Goal: Information Seeking & Learning: Learn about a topic

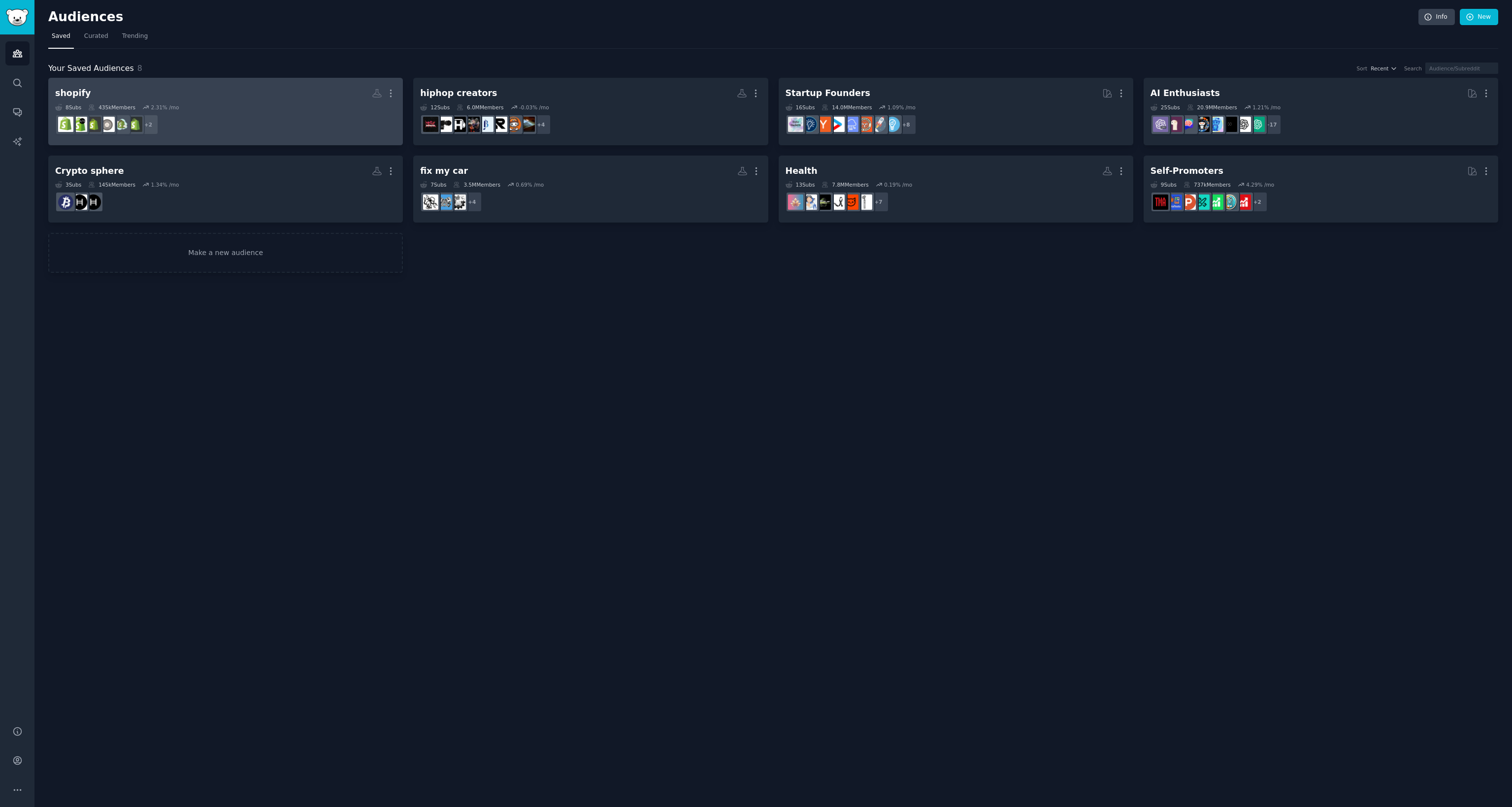
click at [325, 113] on dd "r/ShopifyAppDev, r/ShopifySEO + 2" at bounding box center [226, 124] width 341 height 28
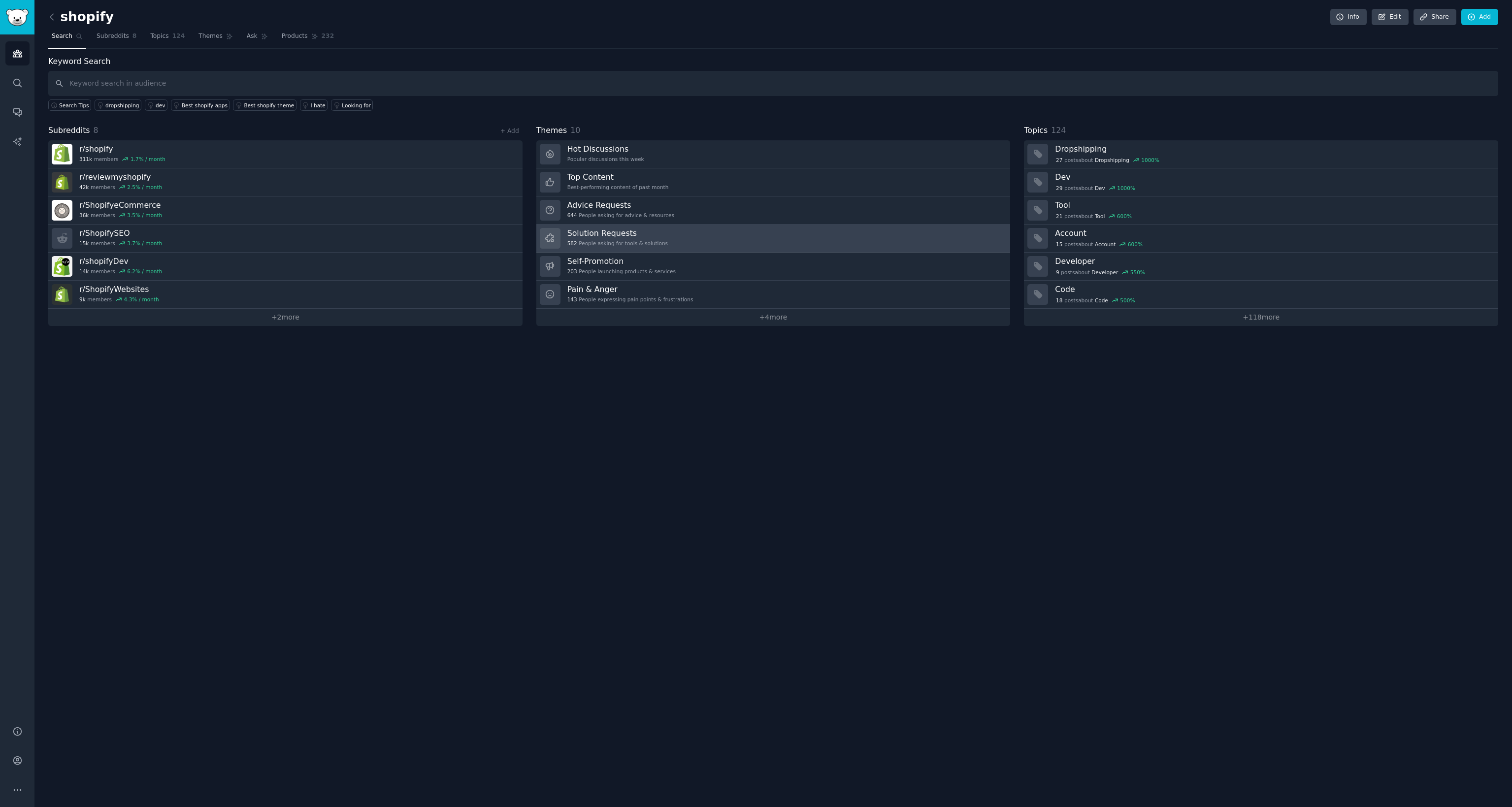
click at [664, 246] on link "Solution Requests 582 People asking for tools & solutions" at bounding box center [773, 238] width 474 height 28
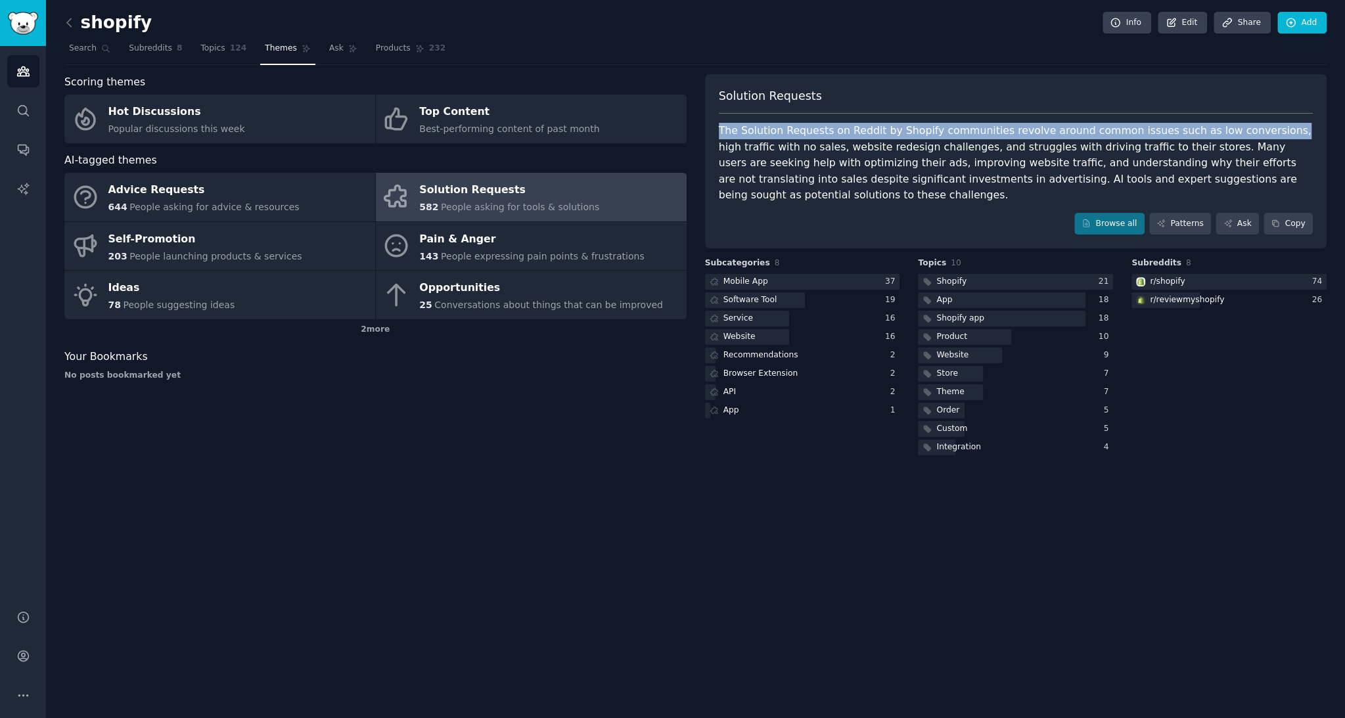
drag, startPoint x: 928, startPoint y: 129, endPoint x: 1271, endPoint y: 128, distance: 343.1
click at [1271, 128] on div "Solution Requests The Solution Requests on Reddit by Shopify communities revolv…" at bounding box center [1016, 161] width 622 height 175
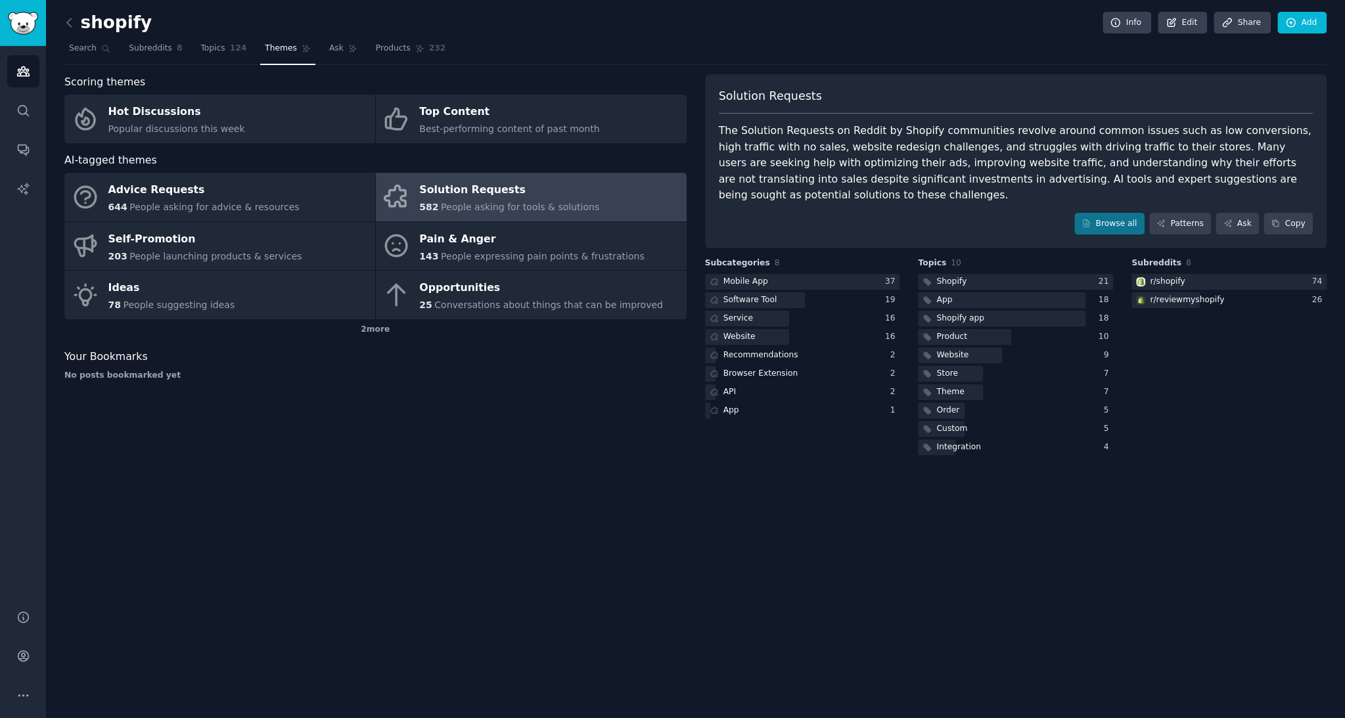
click at [760, 147] on div "The Solution Requests on Reddit by Shopify communities revolve around common is…" at bounding box center [1016, 163] width 595 height 81
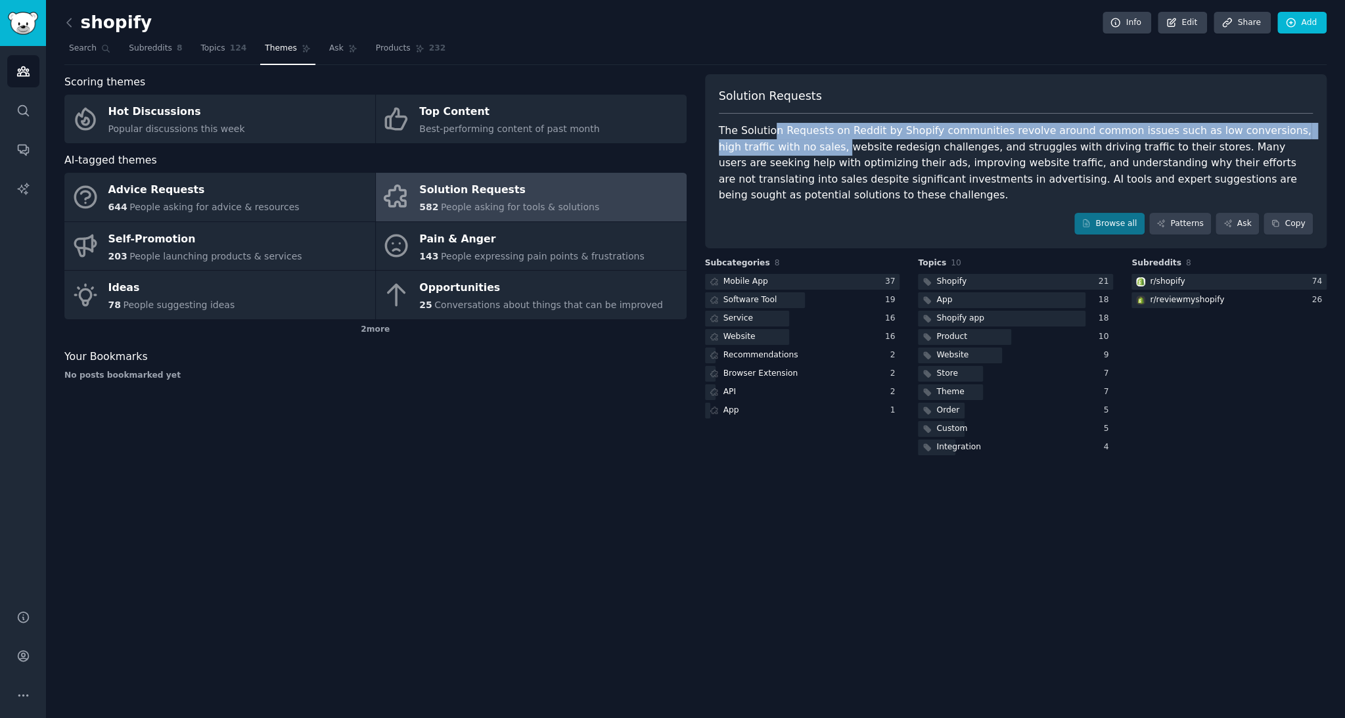
drag, startPoint x: 783, startPoint y: 133, endPoint x: 818, endPoint y: 148, distance: 37.4
click at [818, 148] on div "The Solution Requests on Reddit by Shopify communities revolve around common is…" at bounding box center [1016, 163] width 595 height 81
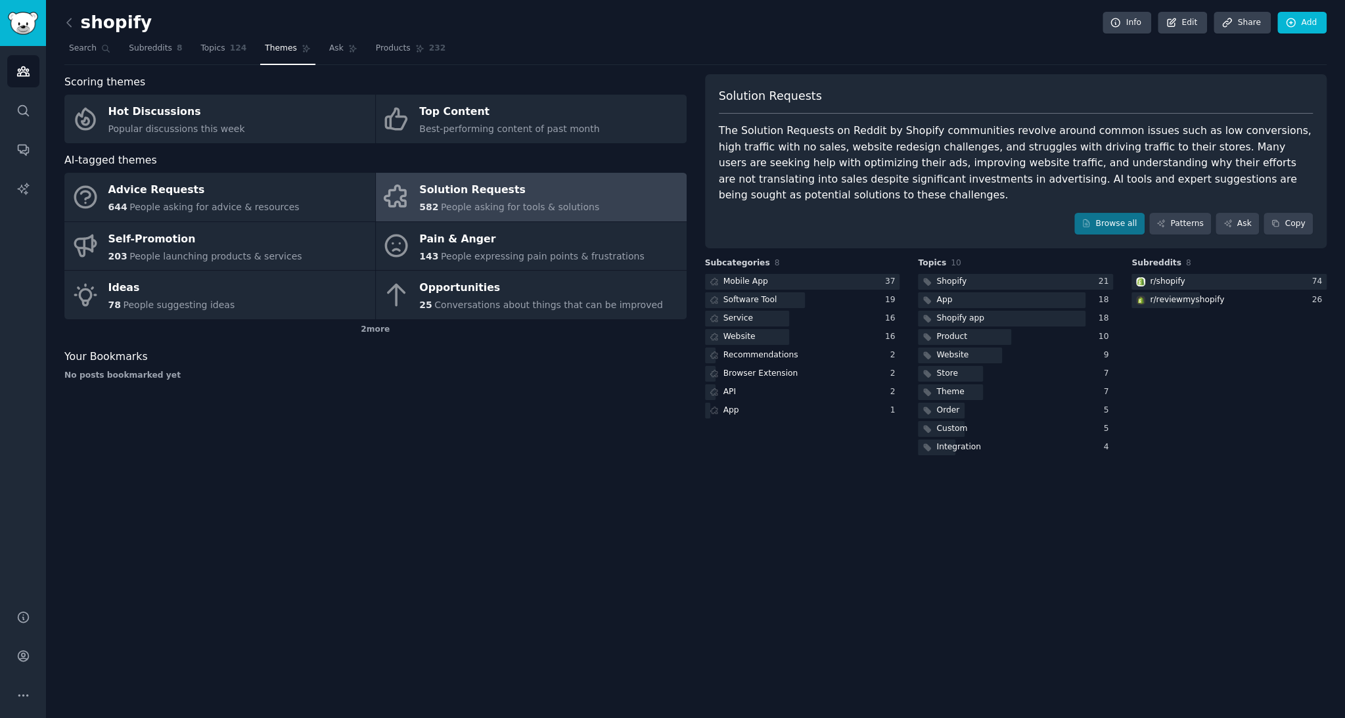
click at [828, 147] on div "The Solution Requests on Reddit by Shopify communities revolve around common is…" at bounding box center [1016, 163] width 595 height 81
drag, startPoint x: 999, startPoint y: 147, endPoint x: 1195, endPoint y: 141, distance: 196.0
click at [1195, 141] on div "The Solution Requests on Reddit by Shopify communities revolve around common is…" at bounding box center [1016, 163] width 595 height 81
click at [1202, 152] on div "The Solution Requests on Reddit by Shopify communities revolve around common is…" at bounding box center [1016, 163] width 595 height 81
drag, startPoint x: 794, startPoint y: 163, endPoint x: 865, endPoint y: 161, distance: 71.0
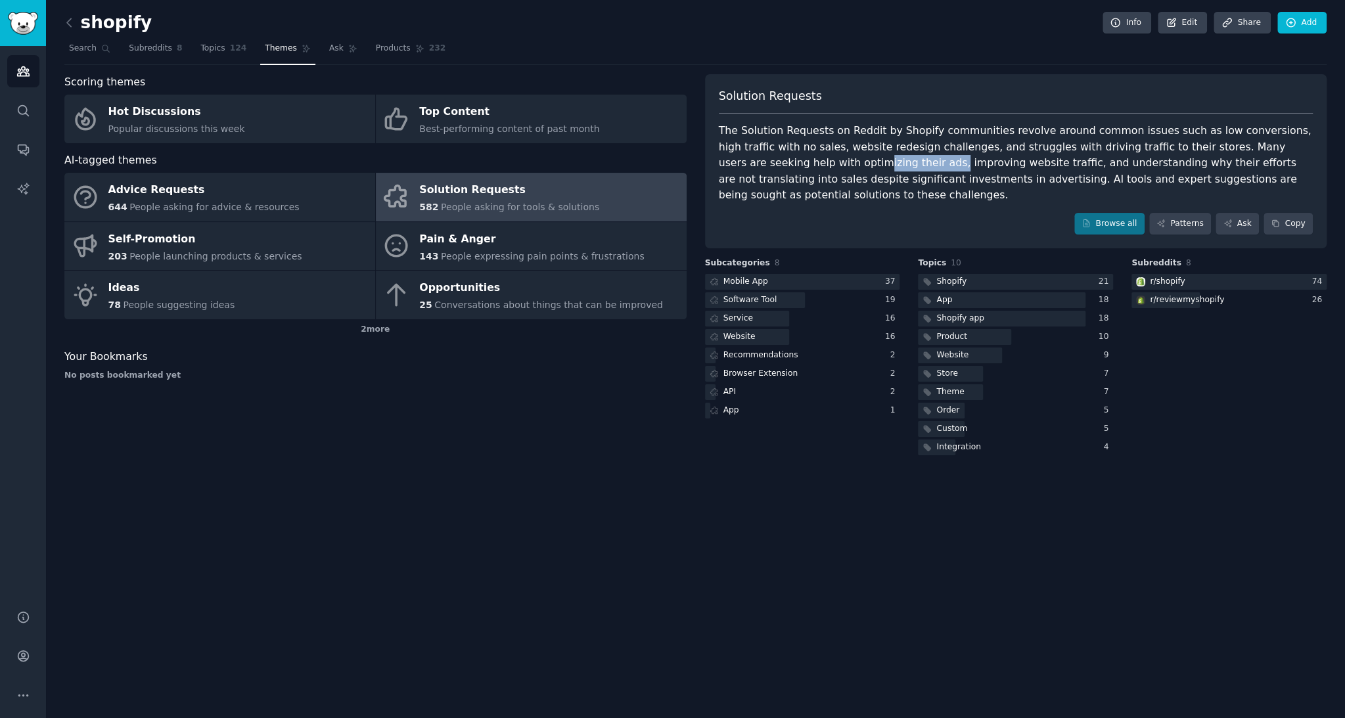
click at [865, 161] on div "The Solution Requests on Reddit by Shopify communities revolve around common is…" at bounding box center [1016, 163] width 595 height 81
click at [884, 168] on div "The Solution Requests on Reddit by Shopify communities revolve around common is…" at bounding box center [1016, 163] width 595 height 81
drag, startPoint x: 849, startPoint y: 161, endPoint x: 993, endPoint y: 162, distance: 144.6
click at [992, 162] on div "The Solution Requests on Reddit by Shopify communities revolve around common is…" at bounding box center [1016, 163] width 595 height 81
click at [1033, 162] on div "The Solution Requests on Reddit by Shopify communities revolve around common is…" at bounding box center [1016, 163] width 595 height 81
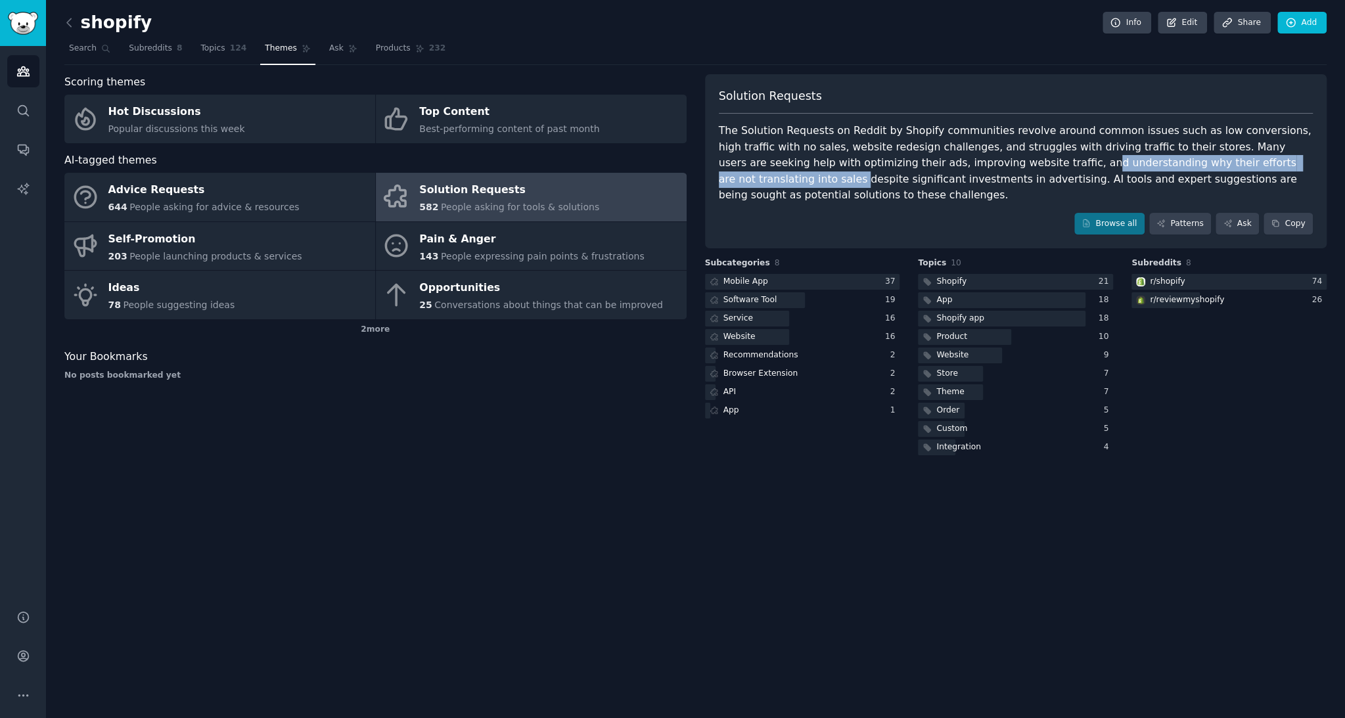
drag, startPoint x: 1008, startPoint y: 161, endPoint x: 1340, endPoint y: 164, distance: 331.9
click at [1340, 164] on div "shopify Info Edit Share Add Search Subreddits 8 Topics 124 Themes Ask Products …" at bounding box center [695, 359] width 1299 height 718
click at [761, 154] on div "The Solution Requests on Reddit by Shopify communities revolve around common is…" at bounding box center [1016, 163] width 595 height 81
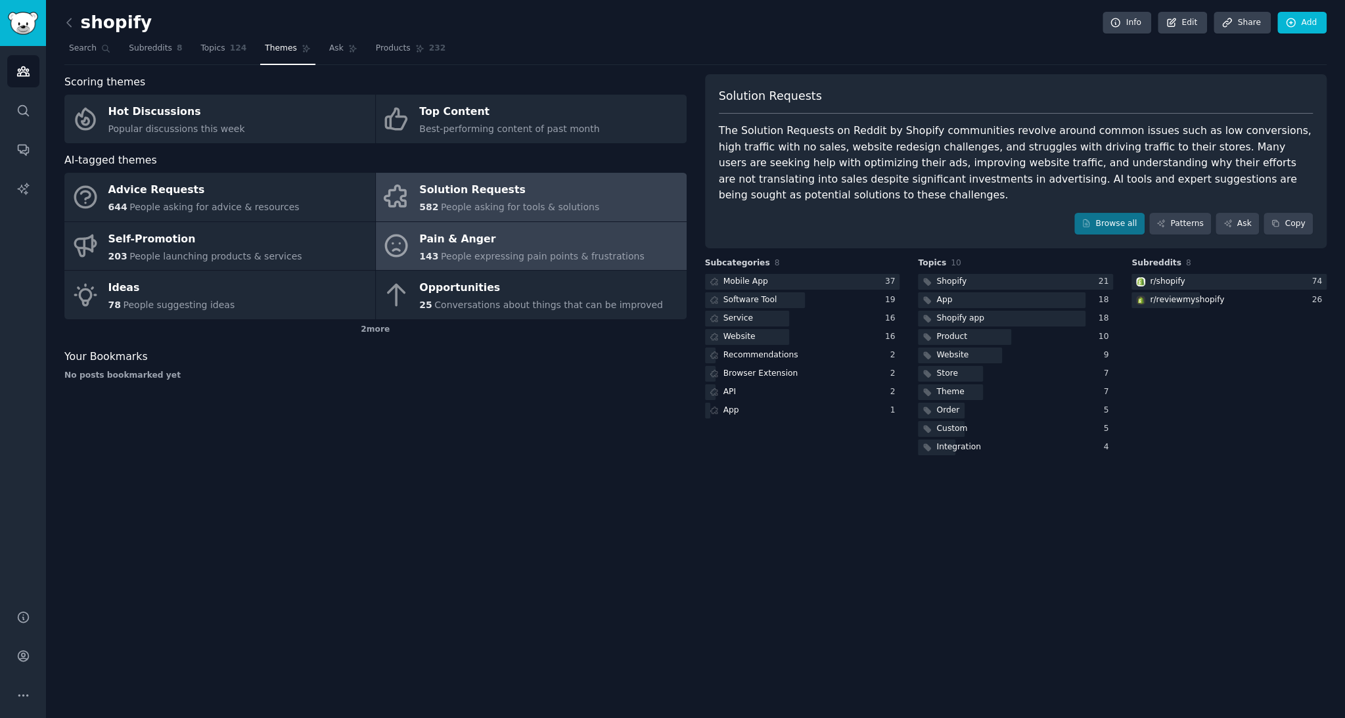
click at [467, 256] on span "People expressing pain points & frustrations" at bounding box center [543, 256] width 204 height 11
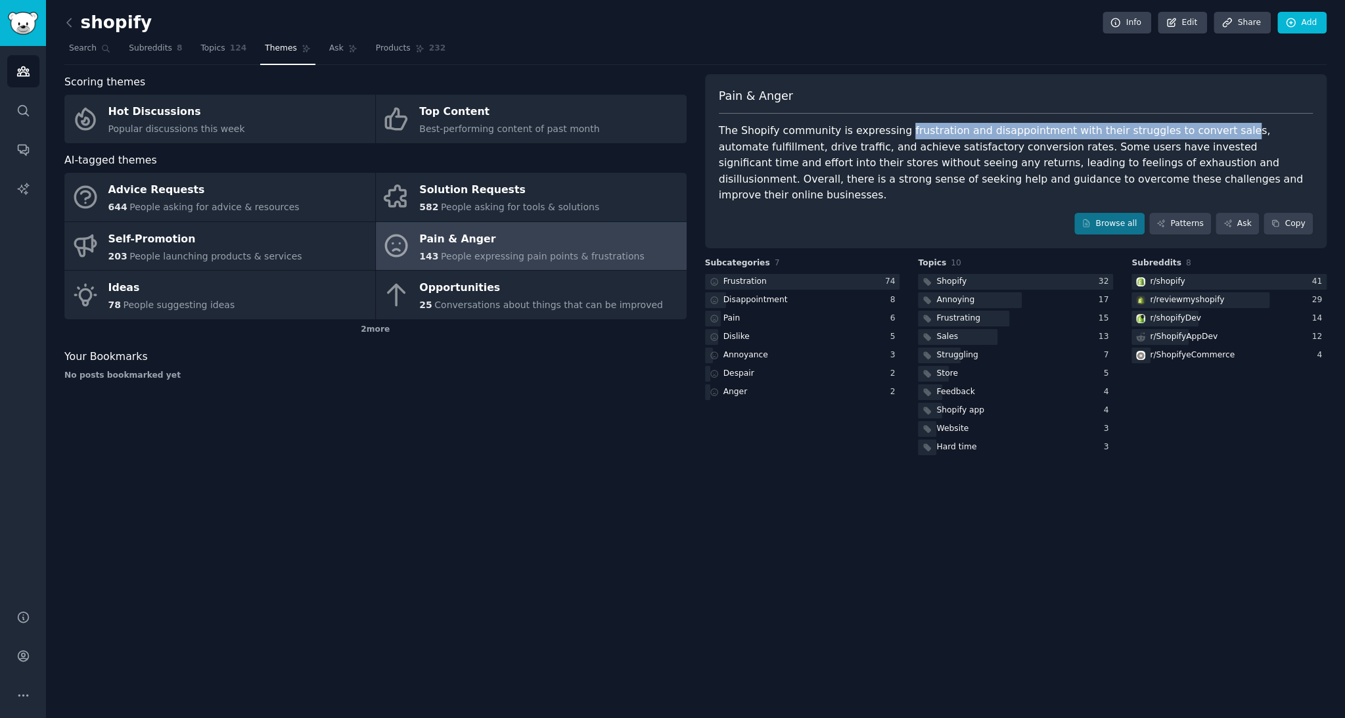
drag, startPoint x: 903, startPoint y: 130, endPoint x: 1225, endPoint y: 126, distance: 322.1
click at [1225, 126] on div "The Shopify community is expressing frustration and disappointment with their s…" at bounding box center [1016, 163] width 595 height 81
click at [1227, 126] on div "The Shopify community is expressing frustration and disappointment with their s…" at bounding box center [1016, 163] width 595 height 81
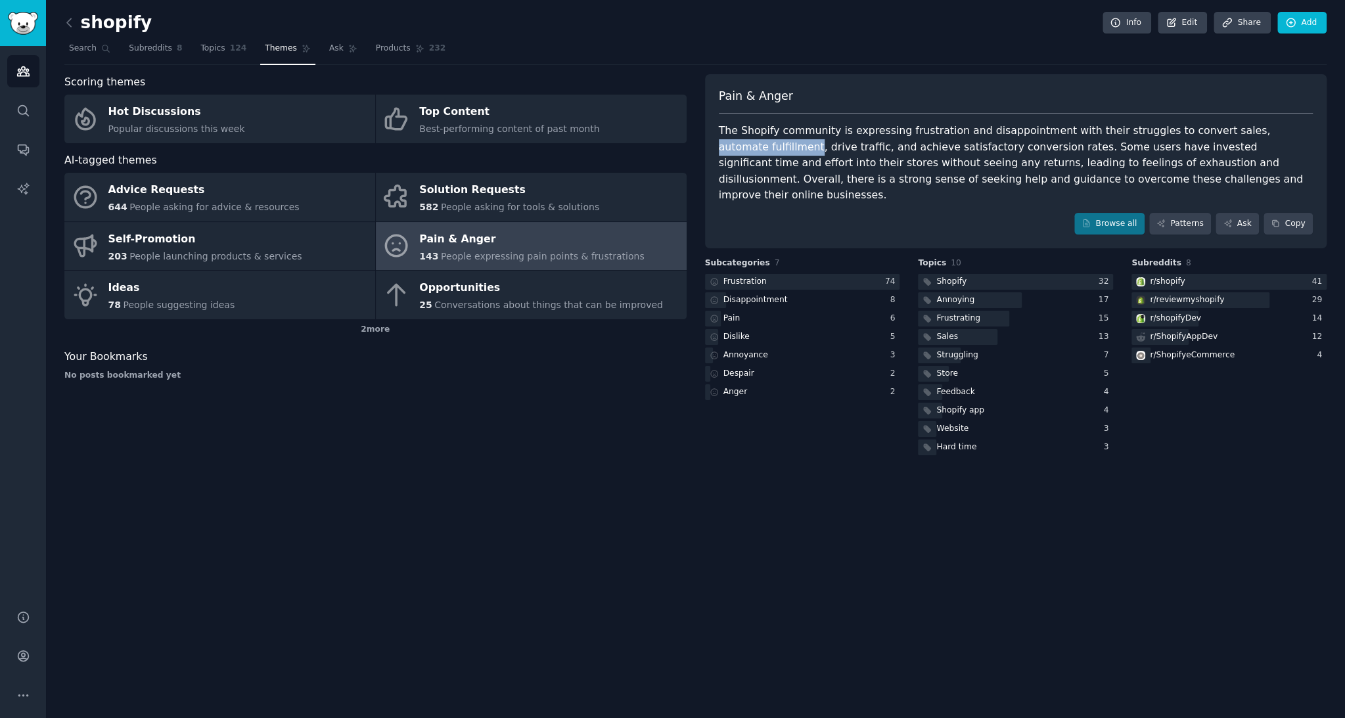
drag, startPoint x: 1237, startPoint y: 128, endPoint x: 768, endPoint y: 142, distance: 469.5
click at [768, 142] on div "The Shopify community is expressing frustration and disappointment with their s…" at bounding box center [1016, 163] width 595 height 81
click at [811, 138] on div "The Shopify community is expressing frustration and disappointment with their s…" at bounding box center [1016, 163] width 595 height 81
drag, startPoint x: 736, startPoint y: 141, endPoint x: 828, endPoint y: 140, distance: 92.7
click at [828, 140] on div "The Shopify community is expressing frustration and disappointment with their s…" at bounding box center [1016, 163] width 595 height 81
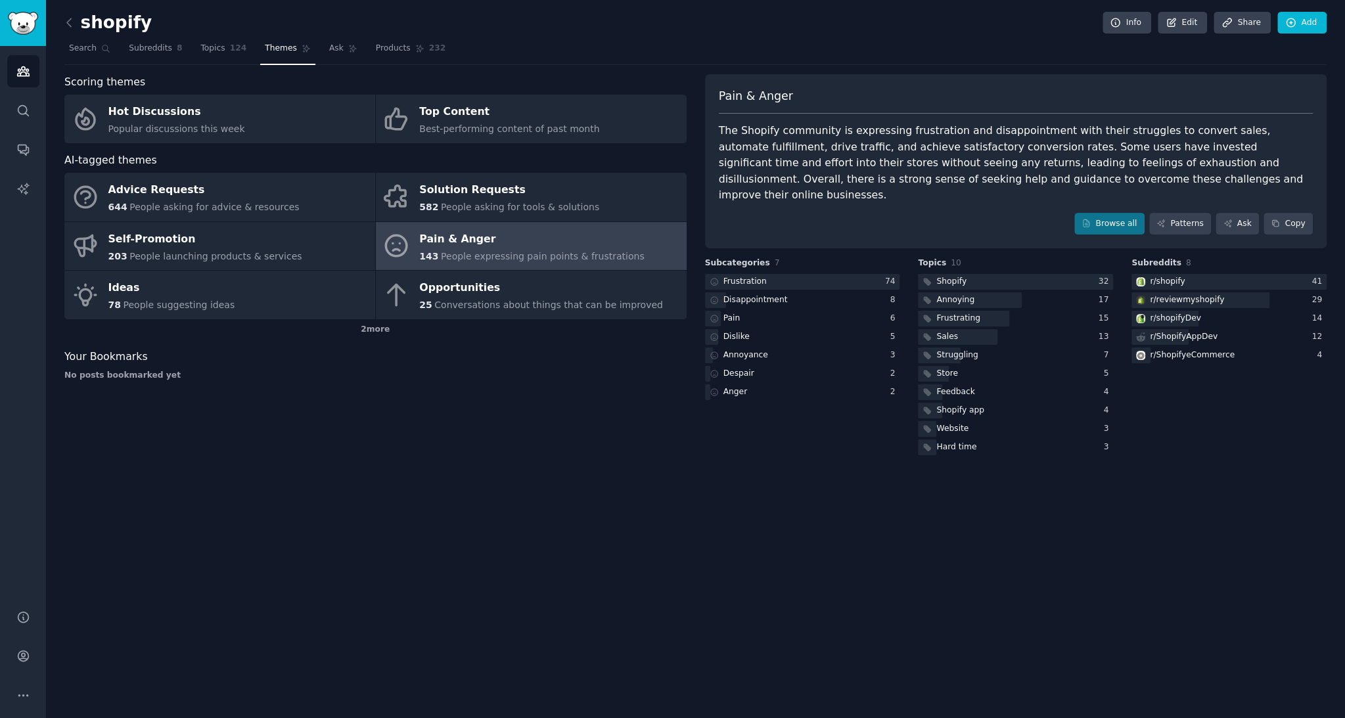
click at [876, 139] on div "The Shopify community is expressing frustration and disappointment with their s…" at bounding box center [1016, 163] width 595 height 81
drag, startPoint x: 856, startPoint y: 143, endPoint x: 1037, endPoint y: 143, distance: 181.4
click at [1037, 143] on div "The Shopify community is expressing frustration and disappointment with their s…" at bounding box center [1016, 163] width 595 height 81
click at [925, 141] on div "The Shopify community is expressing frustration and disappointment with their s…" at bounding box center [1016, 163] width 595 height 81
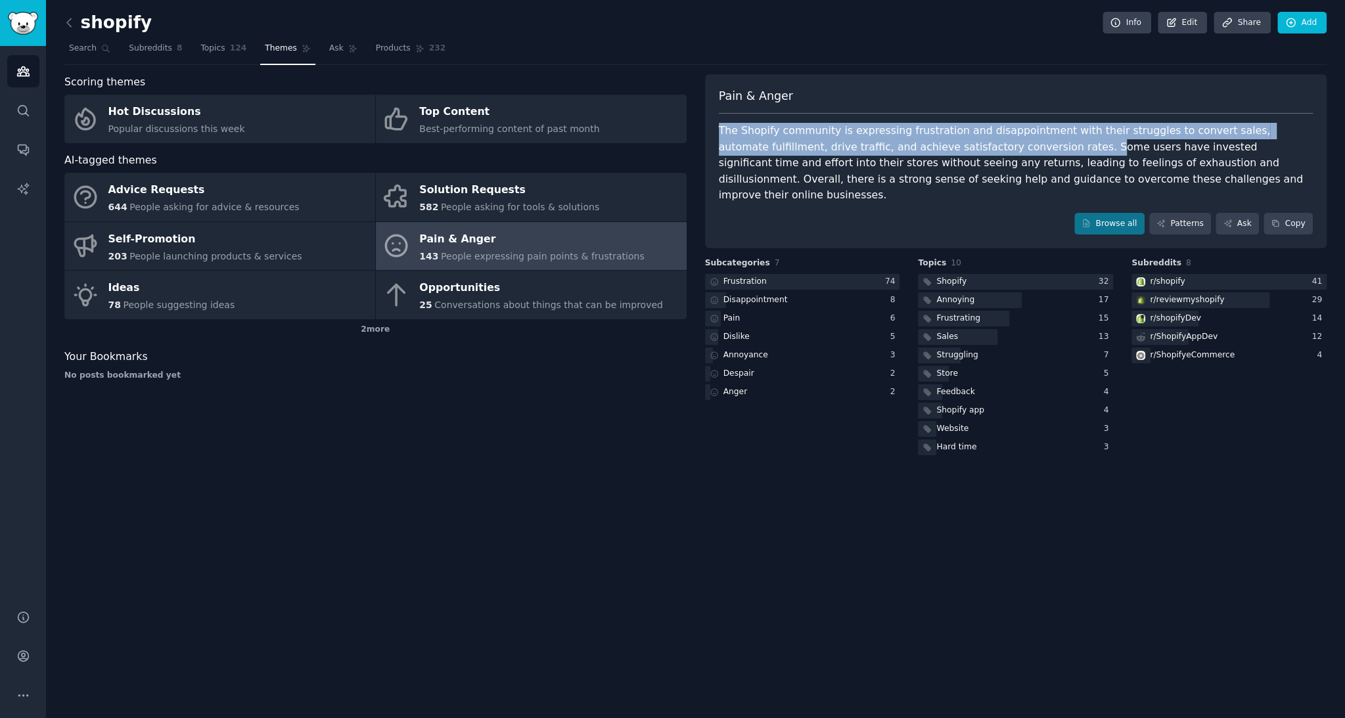
drag, startPoint x: 768, startPoint y: 109, endPoint x: 1043, endPoint y: 143, distance: 277.5
click at [1043, 143] on div "Pain & Anger The Shopify community is expressing frustration and disappointment…" at bounding box center [1016, 161] width 622 height 175
